Goal: Task Accomplishment & Management: Manage account settings

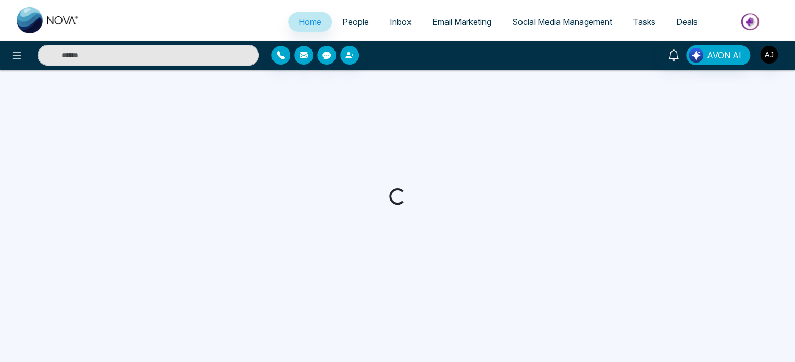
select select "*"
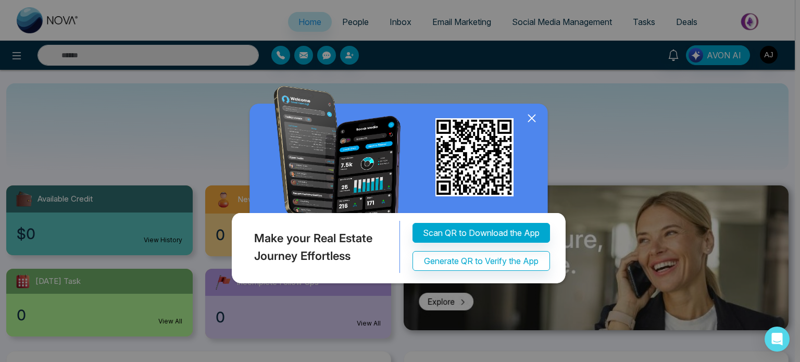
click at [530, 119] on icon at bounding box center [531, 118] width 7 height 7
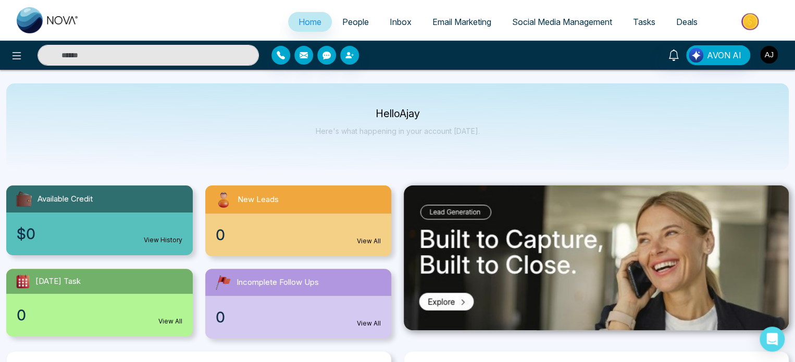
click at [768, 53] on img "button" at bounding box center [769, 55] width 18 height 18
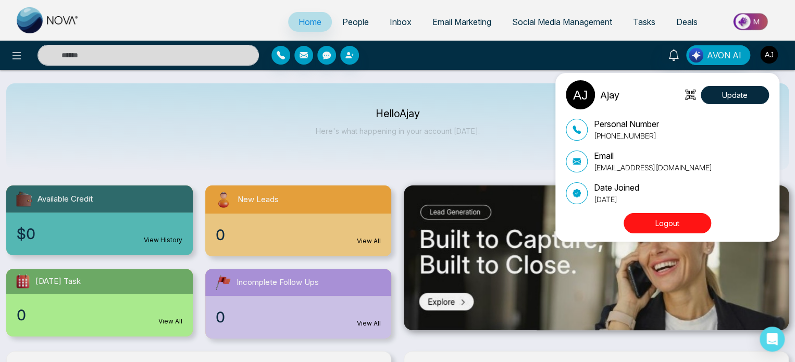
click at [661, 222] on button "Logout" at bounding box center [668, 223] width 88 height 20
